Goal: Task Accomplishment & Management: Use online tool/utility

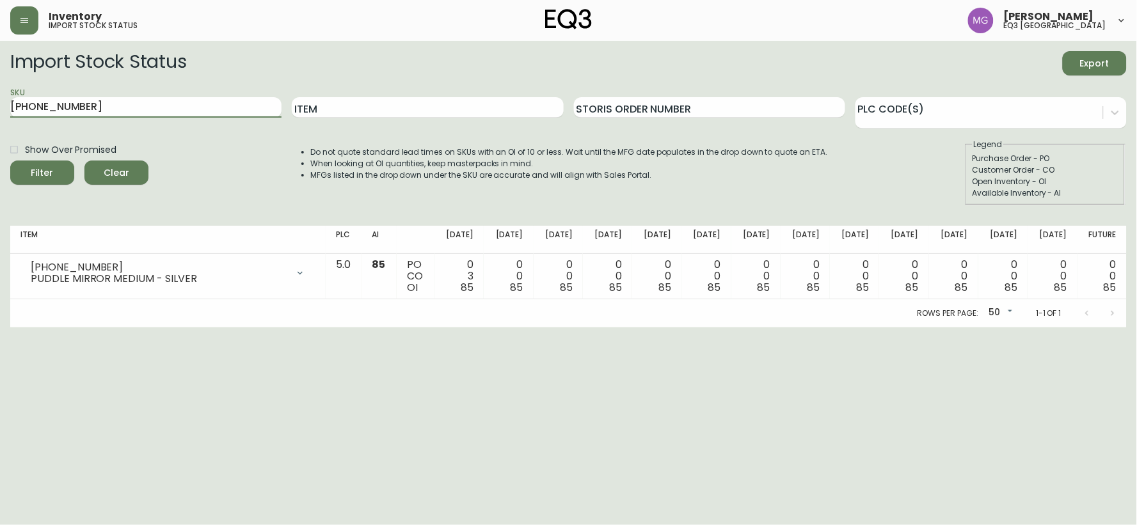
drag, startPoint x: 174, startPoint y: 113, endPoint x: 0, endPoint y: 93, distance: 175.2
click at [0, 93] on main "Import Stock Status Export SKU [PHONE_NUMBER] Item Storis Order Number PLC Code…" at bounding box center [568, 184] width 1137 height 287
click at [10, 161] on button "Filter" at bounding box center [42, 173] width 64 height 24
drag, startPoint x: 118, startPoint y: 106, endPoint x: 0, endPoint y: 99, distance: 118.6
click at [0, 99] on main "Import Stock Status Export SKU 3020-654-13-A Item Storis Order Number PLC Code(…" at bounding box center [568, 184] width 1137 height 287
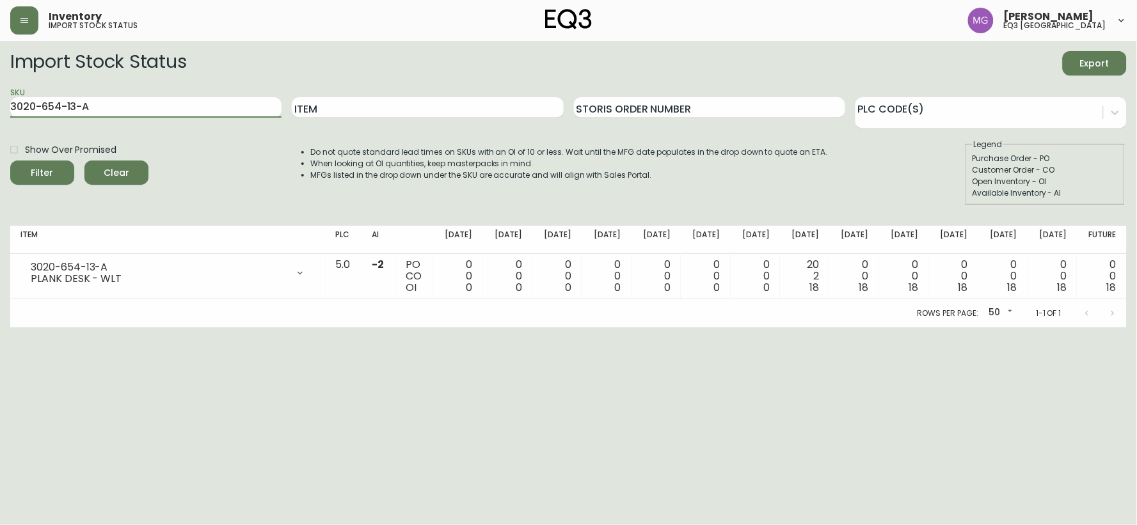
paste input "5-13-B"
click at [10, 161] on button "Filter" at bounding box center [42, 173] width 64 height 24
drag, startPoint x: 161, startPoint y: 104, endPoint x: 0, endPoint y: 108, distance: 161.3
click at [0, 108] on main "Import Stock Status Export SKU 3020-655-13-B Item Storis Order Number PLC Code(…" at bounding box center [568, 184] width 1137 height 287
paste input "4-16-A"
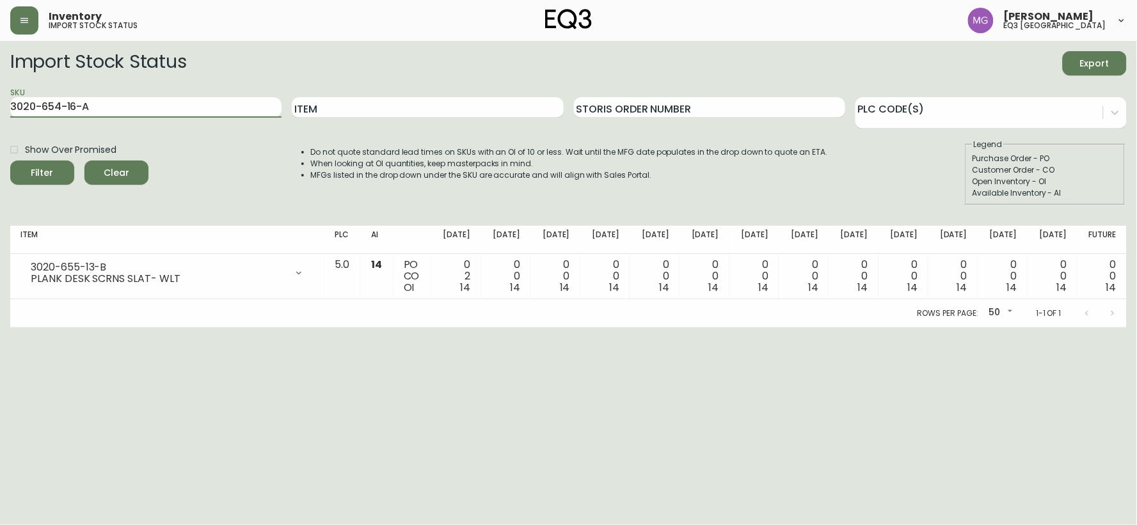
click at [10, 161] on button "Filter" at bounding box center [42, 173] width 64 height 24
drag, startPoint x: 98, startPoint y: 110, endPoint x: 0, endPoint y: 103, distance: 98.2
click at [0, 103] on main "Import Stock Status Export SKU 3020-654-16-A Item Storis Order Number PLC Code(…" at bounding box center [568, 184] width 1137 height 287
paste input "5-16-B"
click at [10, 161] on button "Filter" at bounding box center [42, 173] width 64 height 24
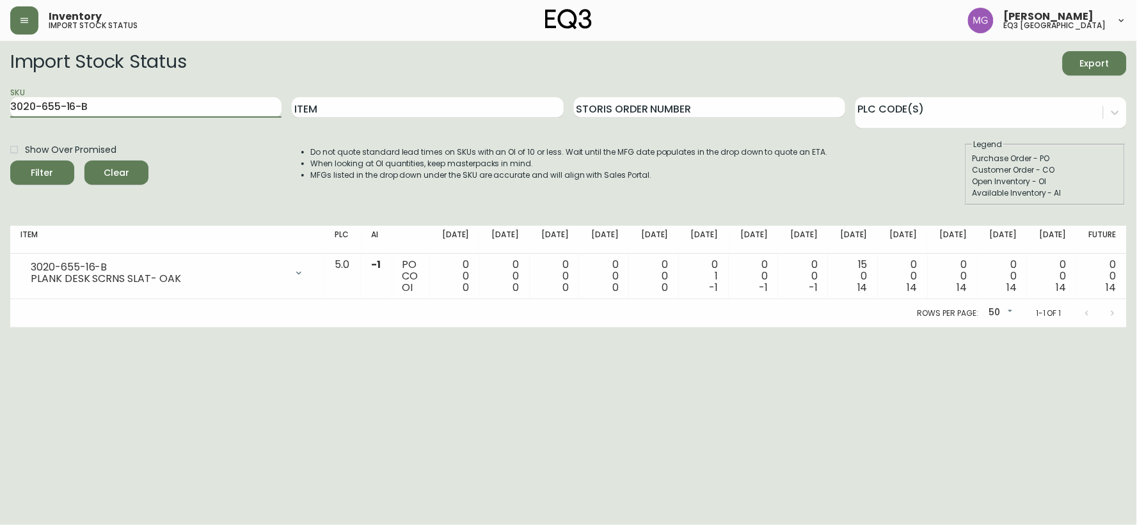
drag, startPoint x: 100, startPoint y: 110, endPoint x: 3, endPoint y: 106, distance: 97.3
click at [3, 106] on main "Import Stock Status Export SKU 3020-655-16-B Item Storis Order Number PLC Code(…" at bounding box center [568, 184] width 1137 height 287
paste input "43-16-A"
click at [10, 161] on button "Filter" at bounding box center [42, 173] width 64 height 24
drag, startPoint x: 138, startPoint y: 106, endPoint x: 0, endPoint y: 79, distance: 140.9
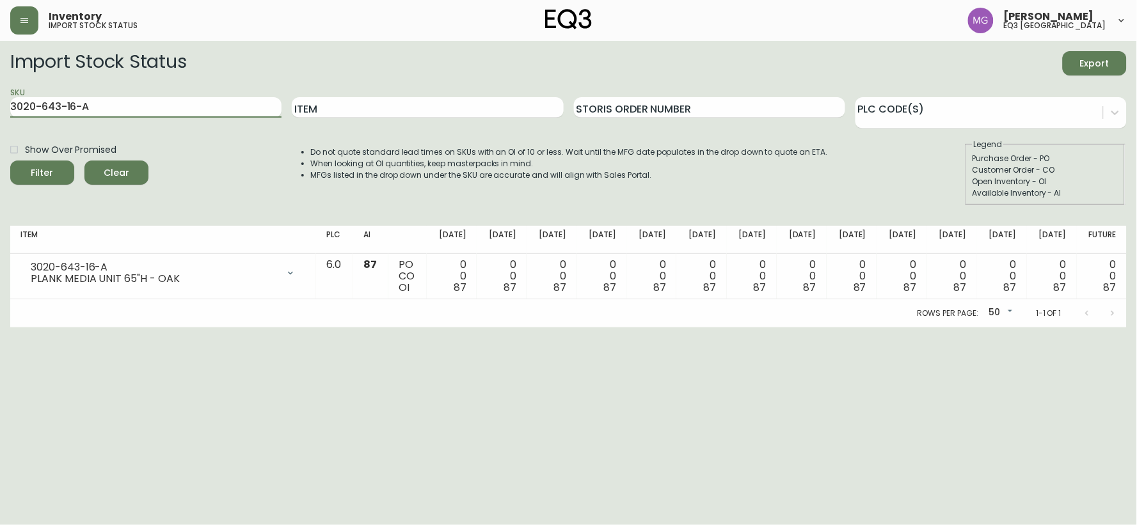
click at [0, 79] on main "Import Stock Status Export SKU 3020-643-16-A Item Storis Order Number PLC Code(…" at bounding box center [568, 184] width 1137 height 287
paste input "29-16-B"
click at [10, 161] on button "Filter" at bounding box center [42, 173] width 64 height 24
drag, startPoint x: 92, startPoint y: 109, endPoint x: 0, endPoint y: 109, distance: 92.1
click at [0, 109] on main "Import Stock Status Export SKU 3020-629-16-B Item Storis Order Number PLC Code(…" at bounding box center [568, 184] width 1137 height 287
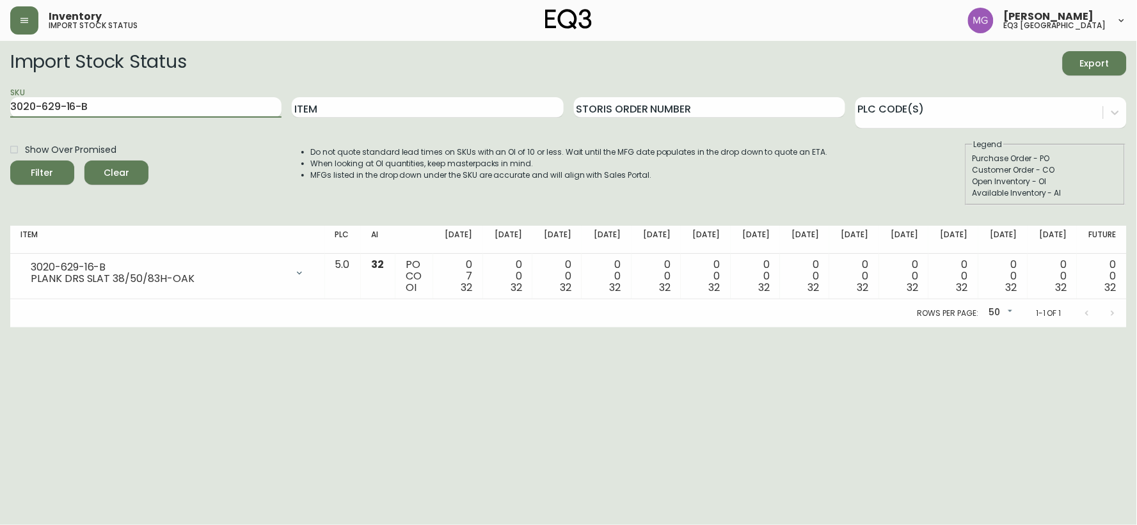
paste input "30"
type input "3020-630-16-B"
click at [10, 161] on button "Filter" at bounding box center [42, 173] width 64 height 24
